Goal: Task Accomplishment & Management: Manage account settings

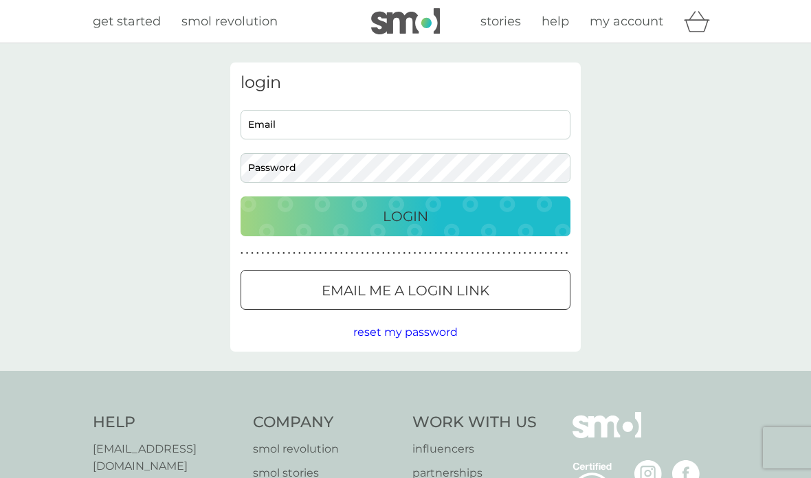
click at [306, 124] on input "Email" at bounding box center [405, 125] width 330 height 30
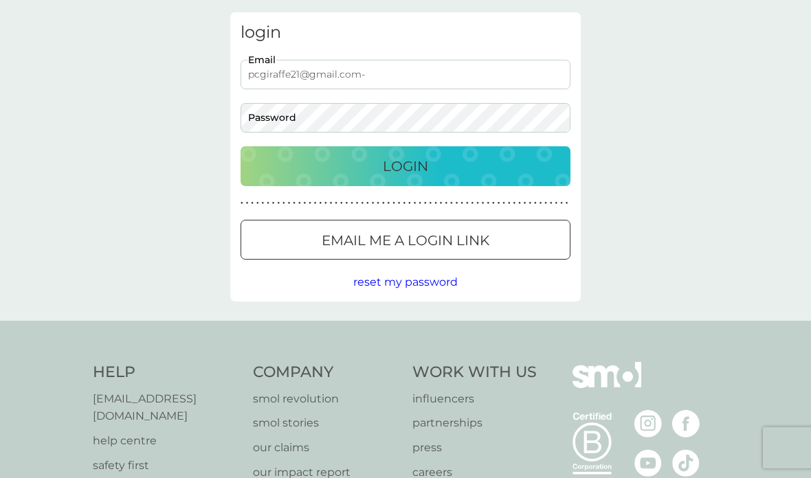
type input "pcgiraffe21@gmail.com-"
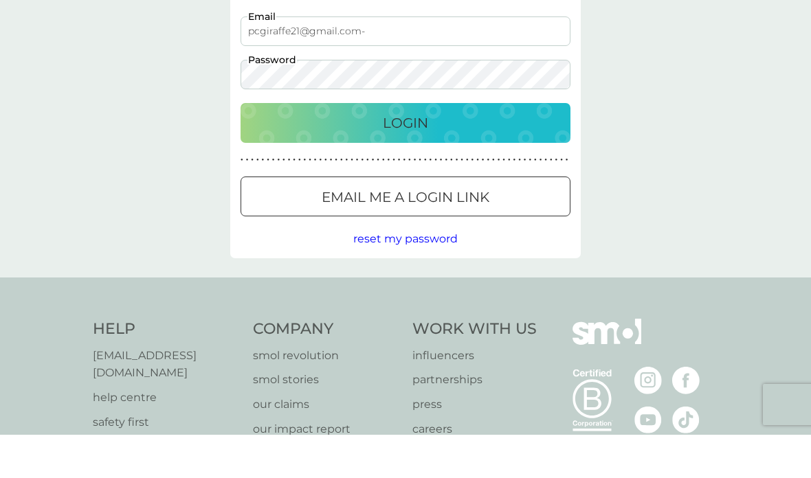
click at [449, 155] on div "Login" at bounding box center [405, 166] width 302 height 22
click at [409, 155] on p "Login" at bounding box center [405, 166] width 45 height 22
click at [404, 155] on p "Login" at bounding box center [405, 166] width 45 height 22
click at [424, 155] on p "Login" at bounding box center [405, 166] width 45 height 22
click at [411, 146] on button "Login" at bounding box center [405, 166] width 330 height 40
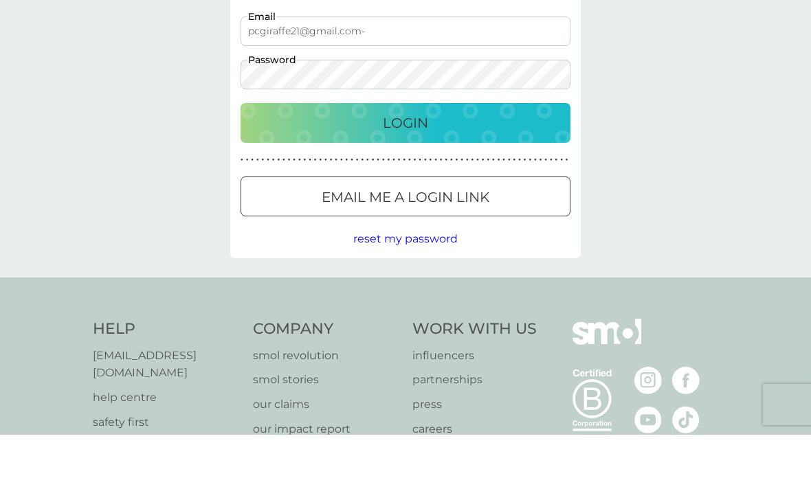
click at [405, 146] on button "Login" at bounding box center [405, 166] width 330 height 40
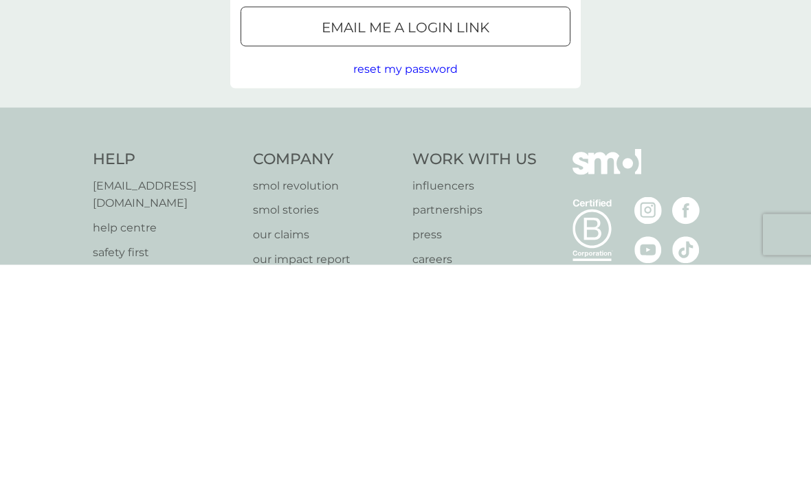
click at [398, 275] on span "reset my password" at bounding box center [405, 281] width 104 height 13
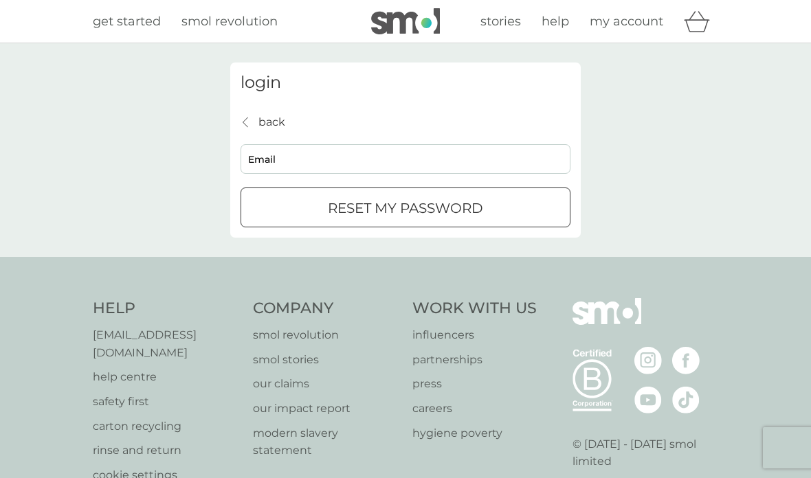
click at [403, 208] on div "submit" at bounding box center [405, 207] width 5 height 5
